Goal: Task Accomplishment & Management: Complete application form

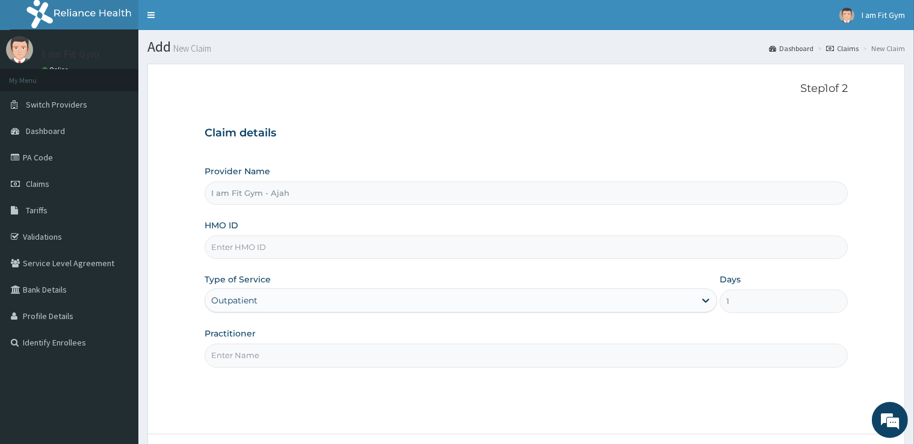
click at [311, 363] on input "Practitioner" at bounding box center [525, 355] width 642 height 23
type input "RAZZIE"
click at [288, 244] on input "HMO ID" at bounding box center [525, 247] width 642 height 23
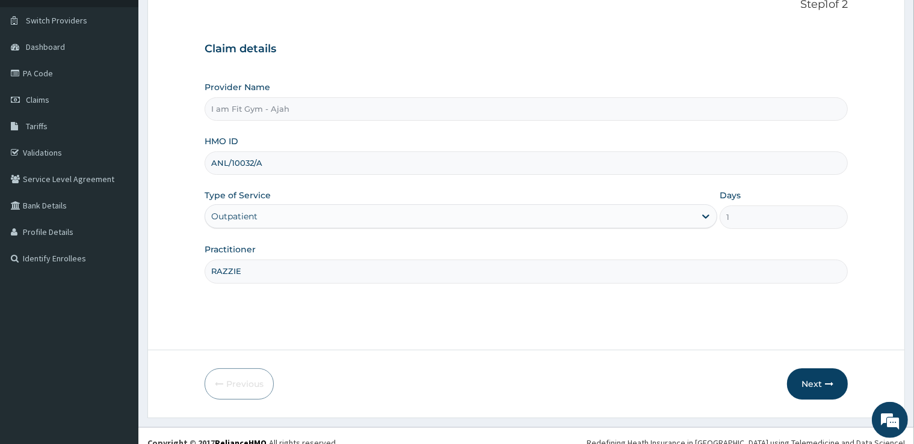
scroll to position [97, 0]
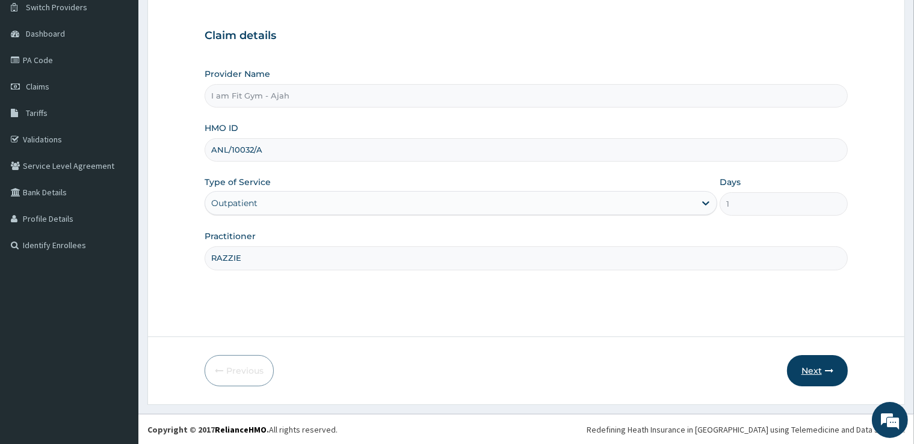
type input "ANL/10032/A"
click at [810, 369] on button "Next" at bounding box center [817, 370] width 61 height 31
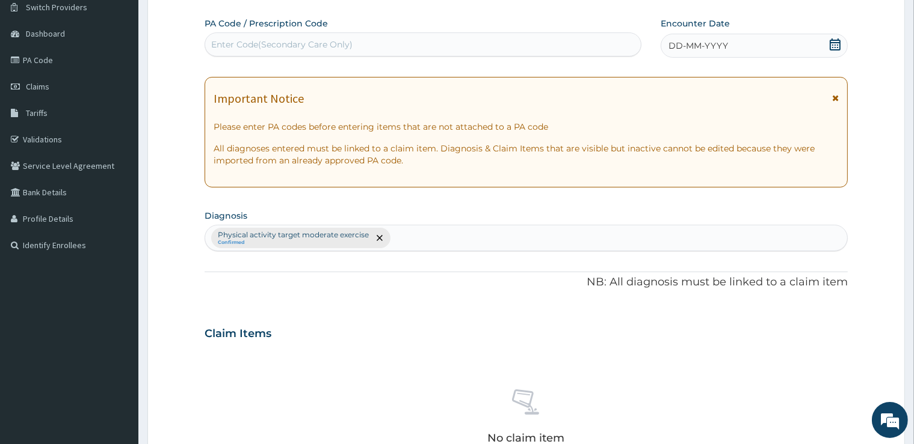
click at [829, 44] on icon at bounding box center [835, 44] width 12 height 12
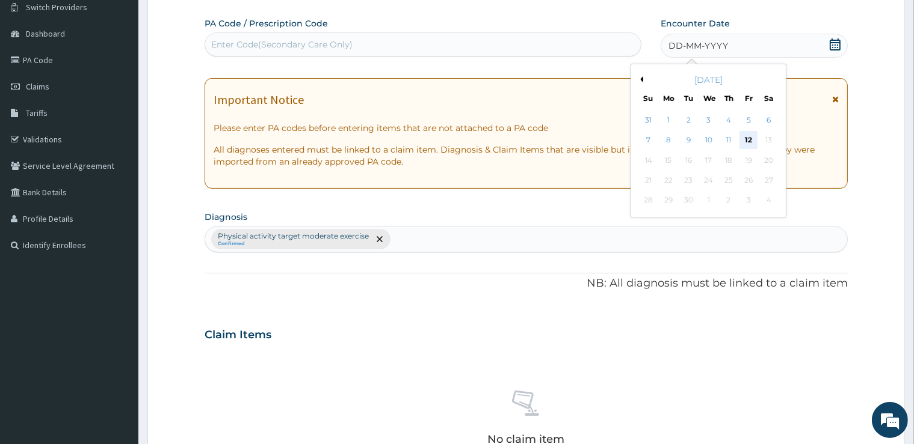
click at [752, 145] on div "12" at bounding box center [748, 141] width 18 height 18
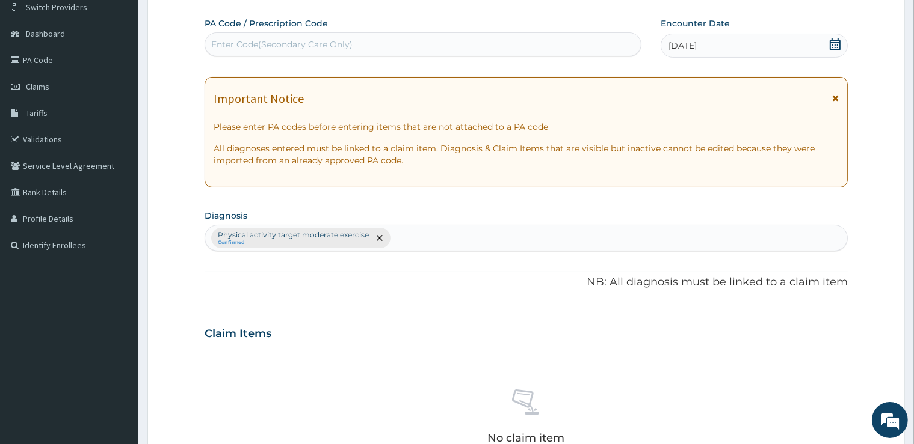
click at [563, 54] on div "Enter Code(Secondary Care Only)" at bounding box center [422, 44] width 435 height 19
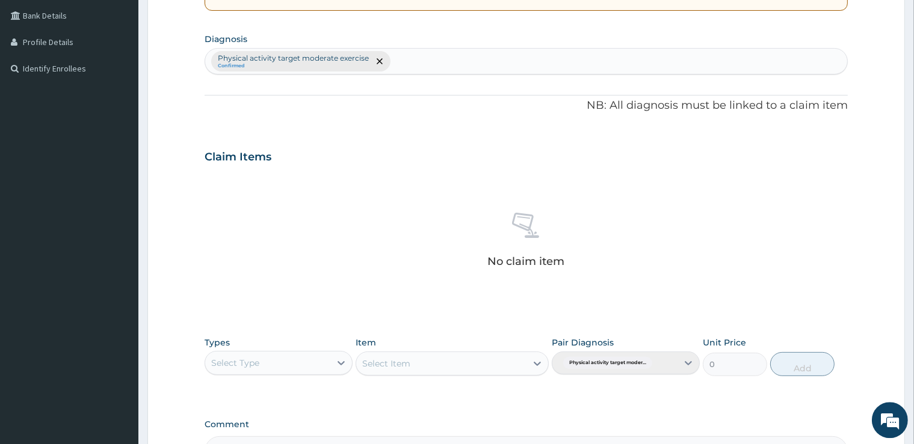
scroll to position [308, 0]
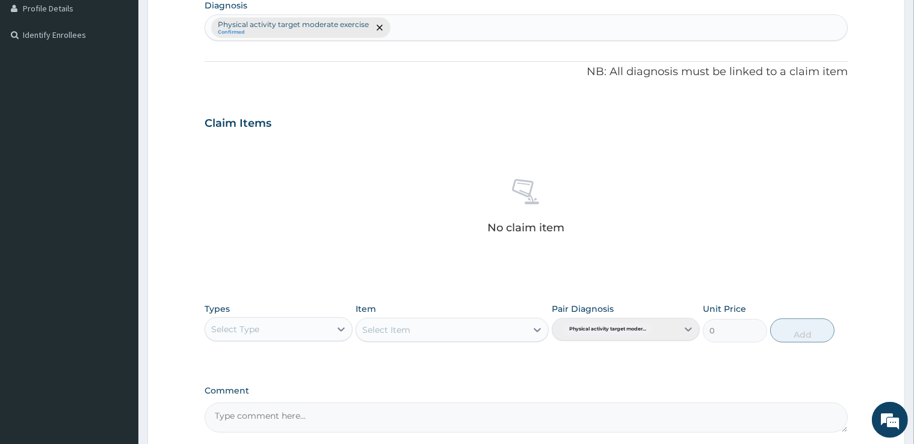
type input "PA/6089B6"
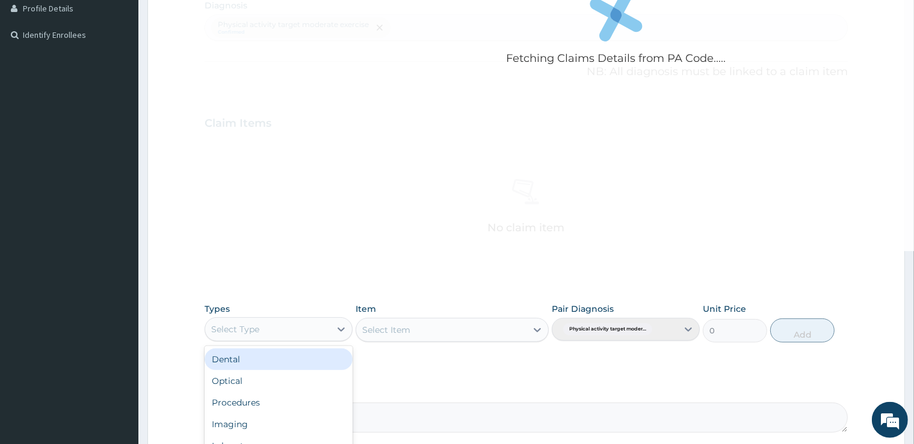
click at [254, 336] on div "Select Type" at bounding box center [267, 329] width 125 height 19
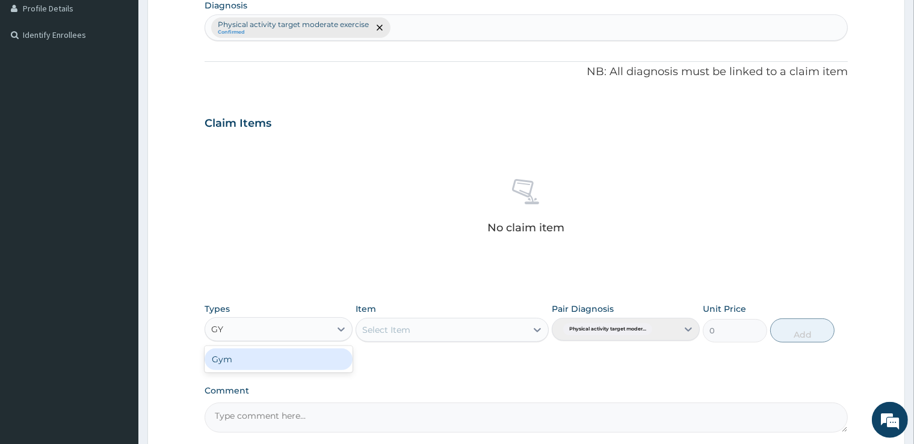
type input "GYM"
click at [247, 355] on div "Gym" at bounding box center [278, 360] width 148 height 22
click at [380, 335] on div "Select Item" at bounding box center [386, 330] width 48 height 12
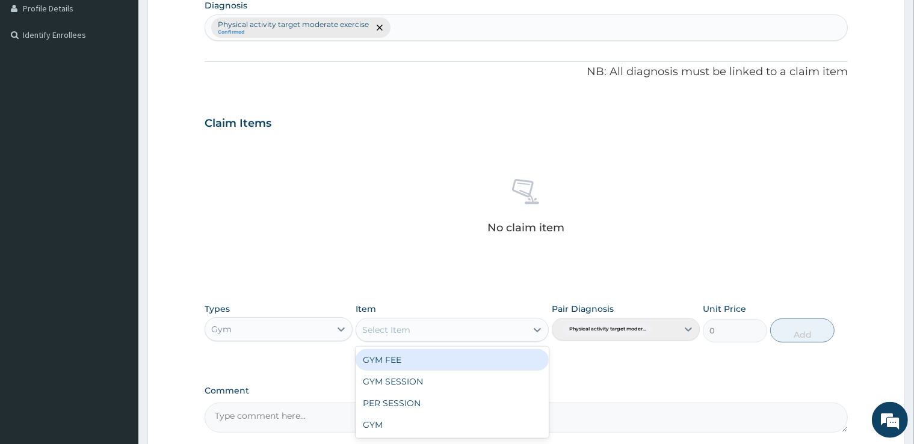
click at [384, 361] on div "GYM FEE" at bounding box center [451, 360] width 193 height 22
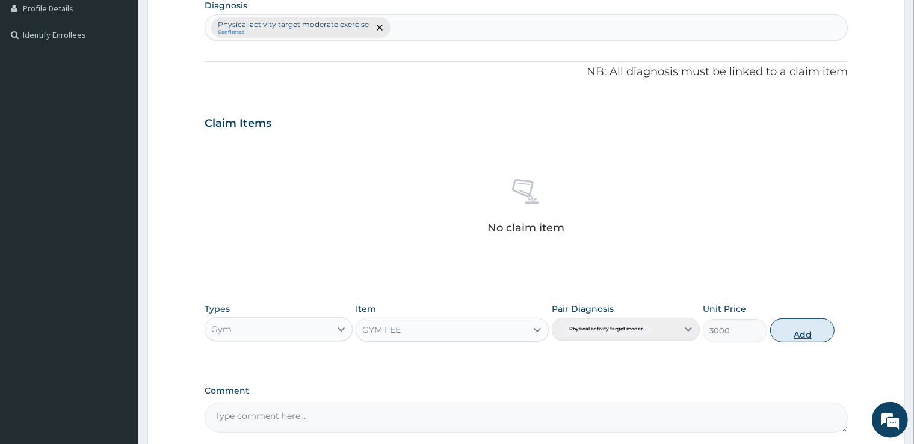
click at [790, 331] on button "Add" at bounding box center [802, 331] width 64 height 24
type input "0"
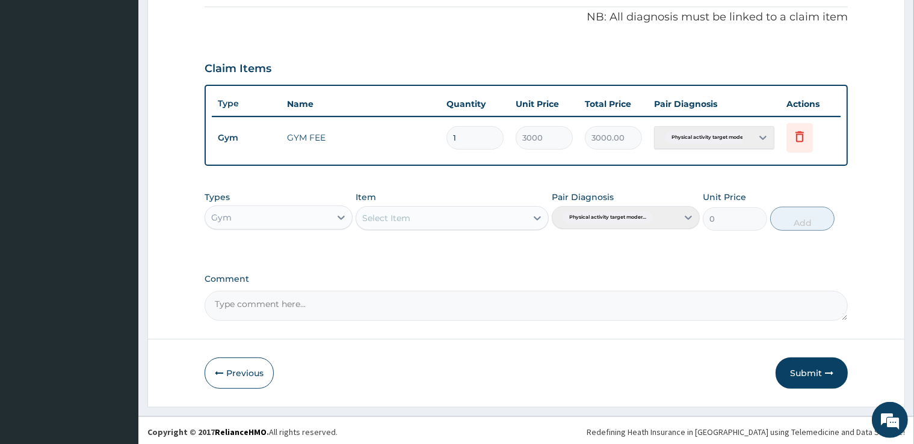
scroll to position [363, 0]
click at [804, 374] on button "Submit" at bounding box center [811, 372] width 72 height 31
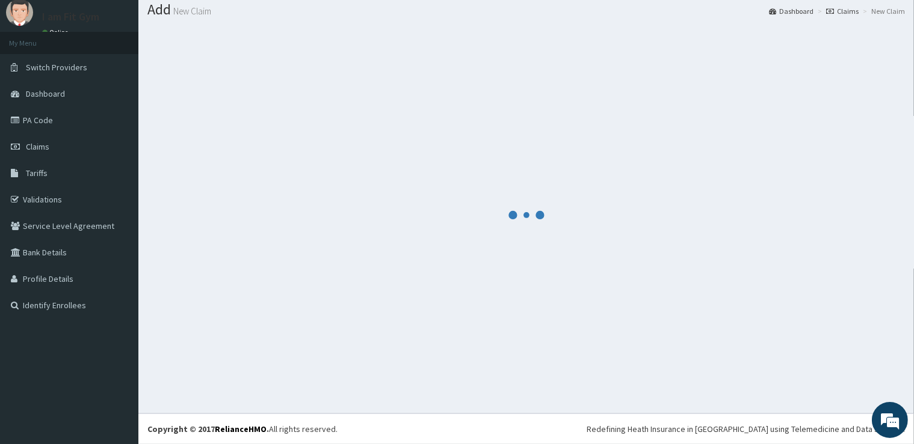
scroll to position [37, 0]
